Goal: Transaction & Acquisition: Book appointment/travel/reservation

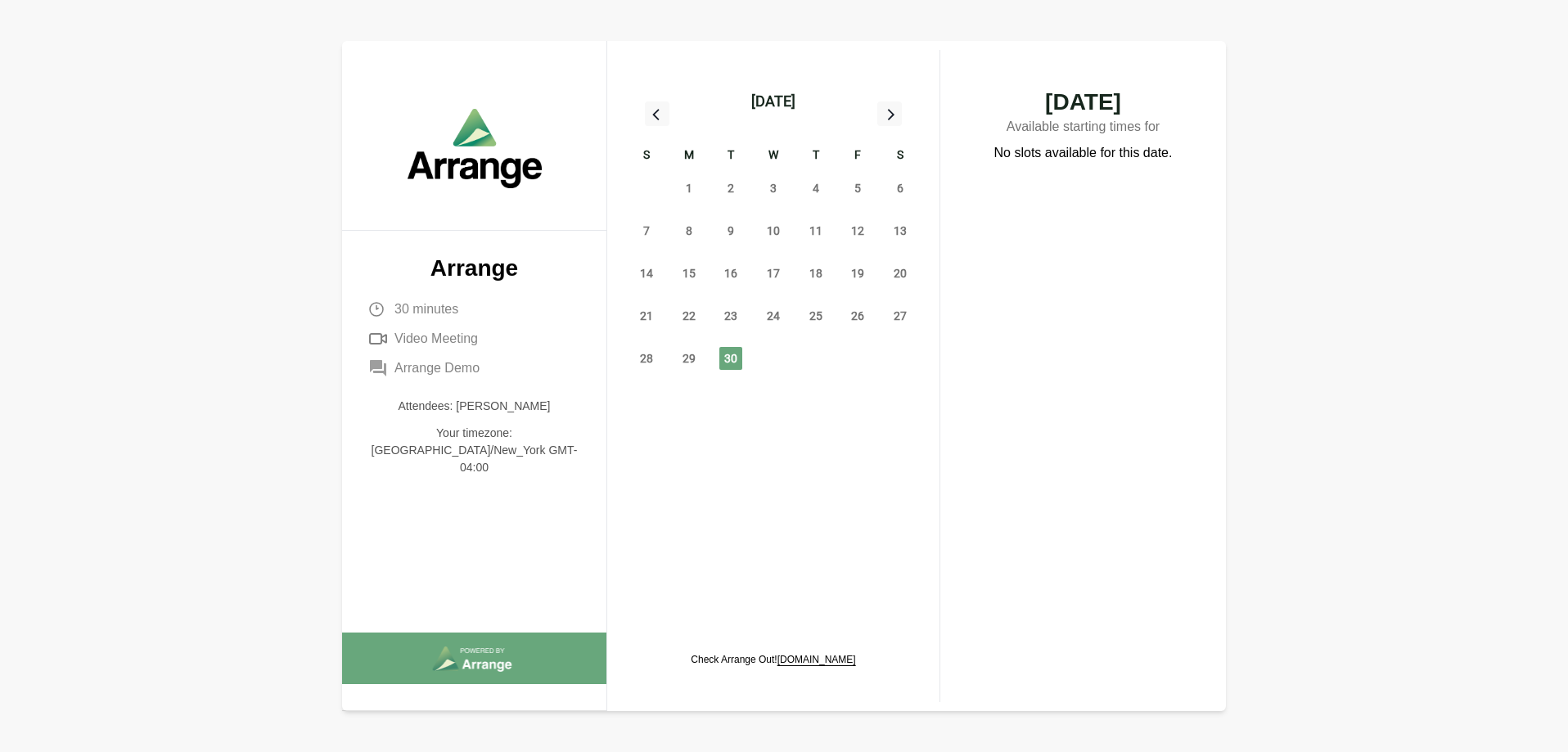
click at [885, 121] on icon at bounding box center [889, 113] width 21 height 21
click at [771, 230] on span "8" at bounding box center [773, 230] width 23 height 23
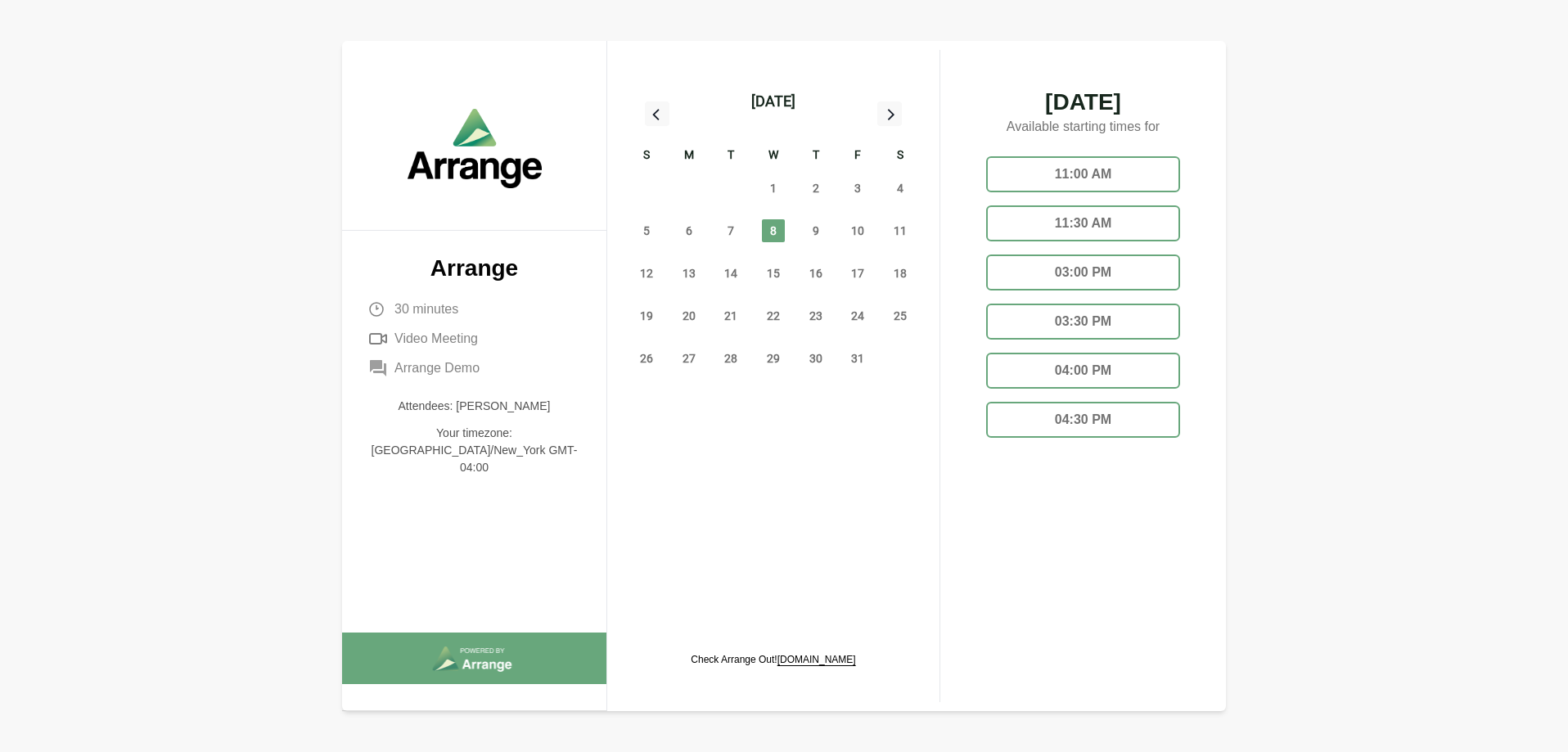
click at [1084, 175] on div "11:00 AM" at bounding box center [1083, 174] width 194 height 36
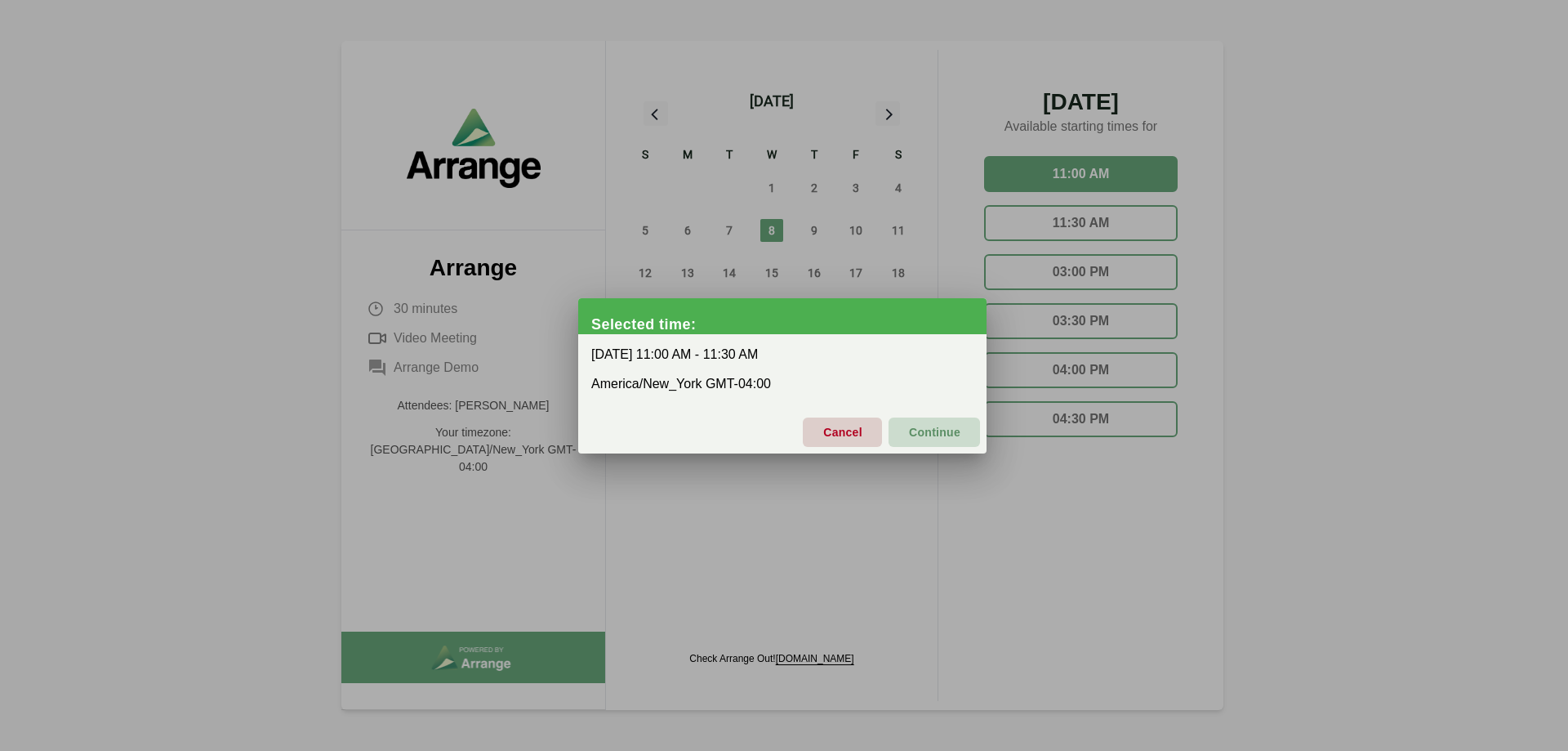
click at [921, 428] on span "Continue" at bounding box center [934, 432] width 53 height 34
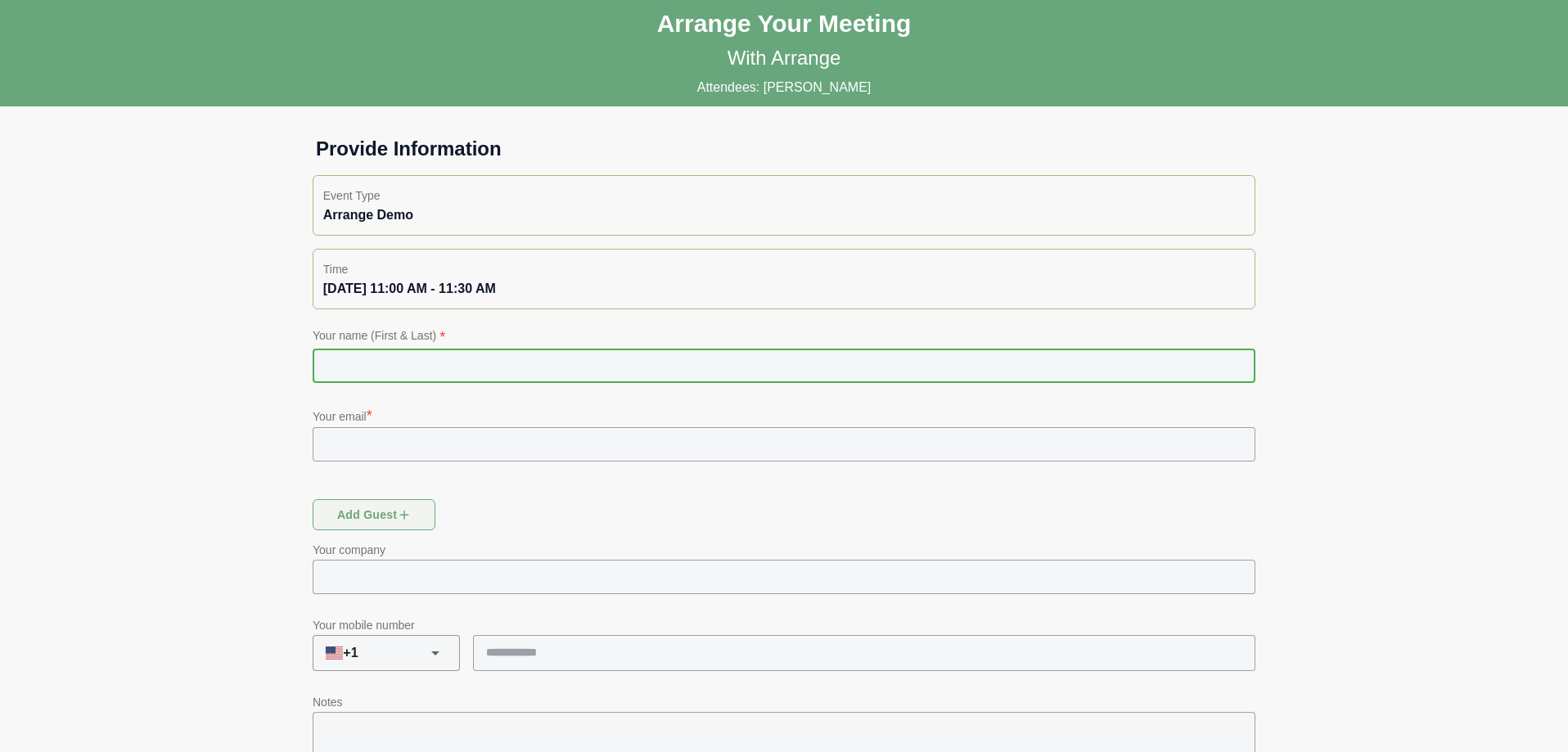
click at [452, 376] on input "text" at bounding box center [784, 365] width 943 height 34
type input "**********"
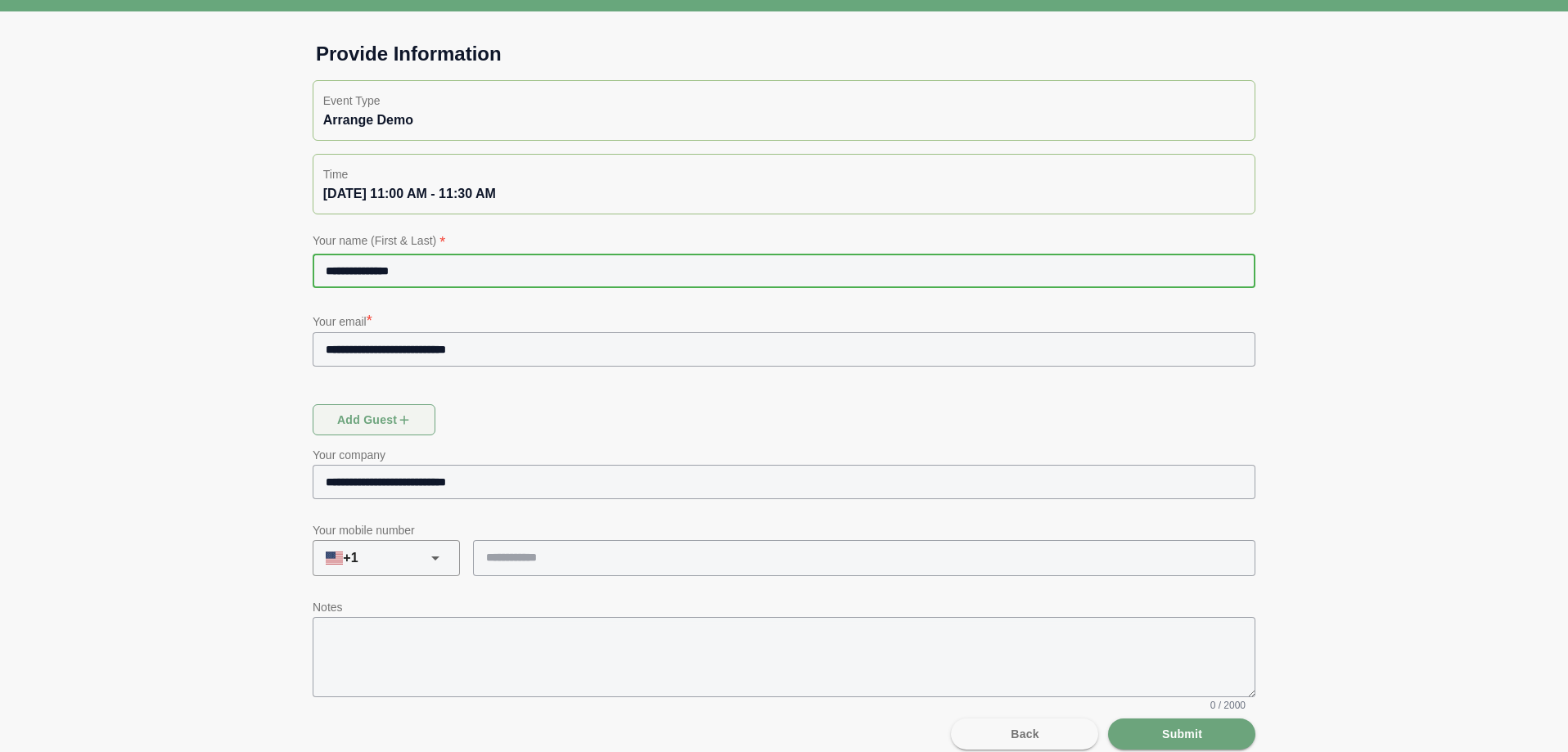
scroll to position [112, 0]
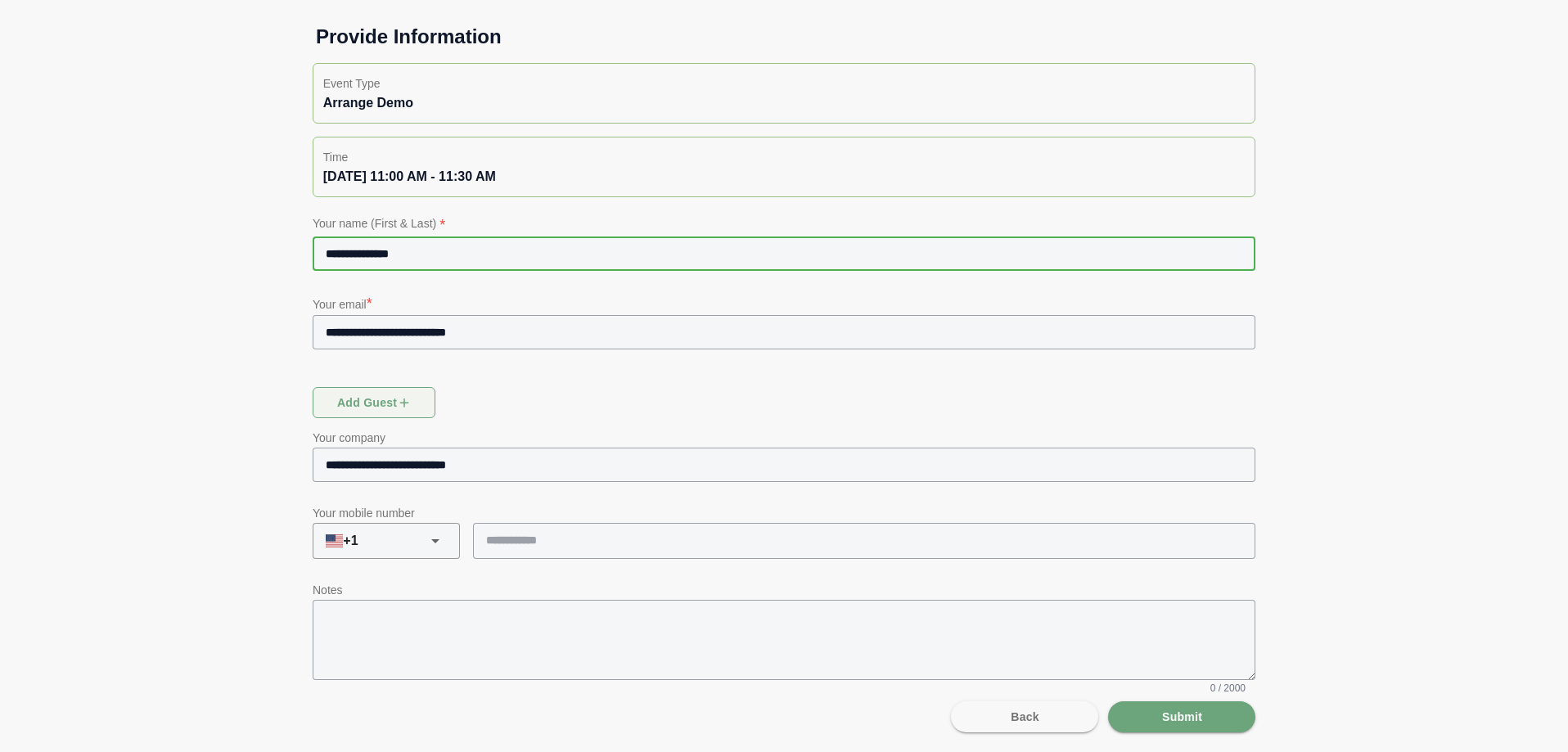
click at [544, 533] on input "tel" at bounding box center [857, 539] width 767 height 34
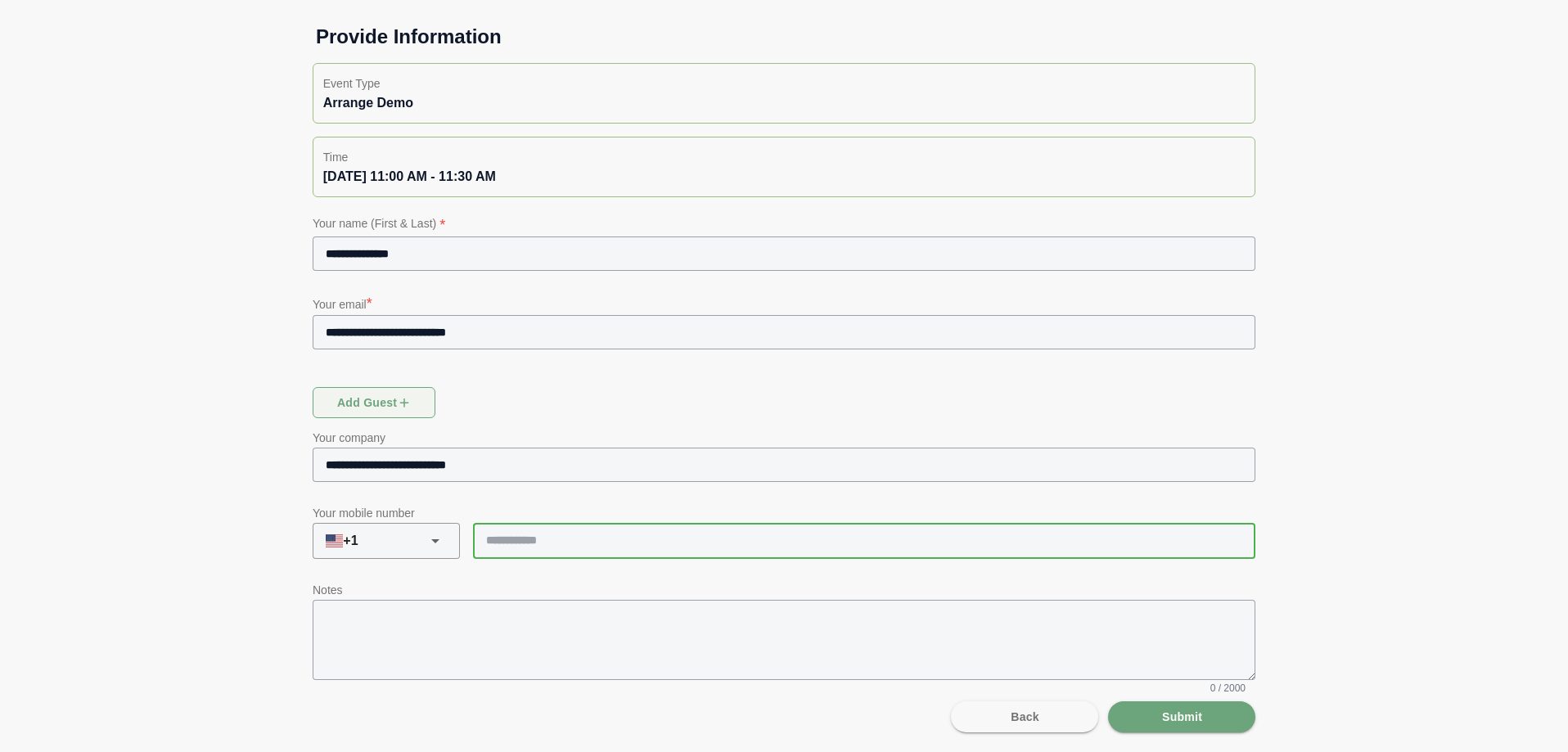
type input "**********"
click at [537, 635] on textarea at bounding box center [784, 640] width 943 height 80
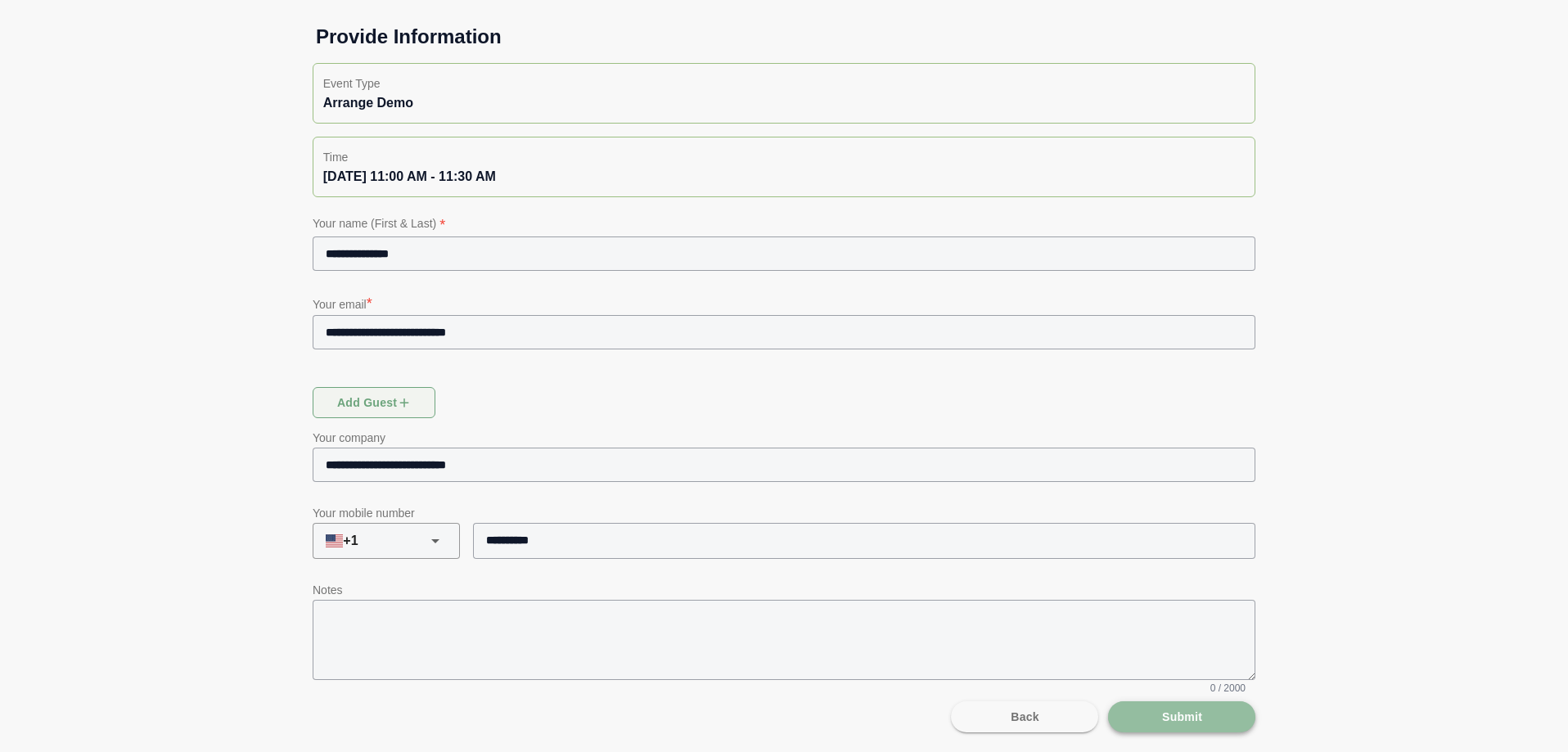
click at [1165, 720] on span "Submit" at bounding box center [1181, 716] width 41 height 31
